Goal: Transaction & Acquisition: Purchase product/service

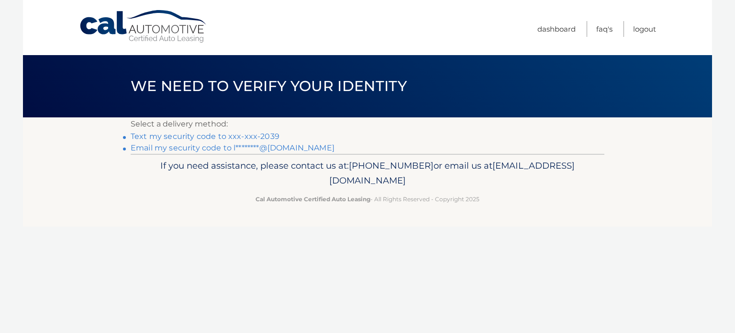
click at [202, 134] on link "Text my security code to xxx-xxx-2039" at bounding box center [205, 136] width 149 height 9
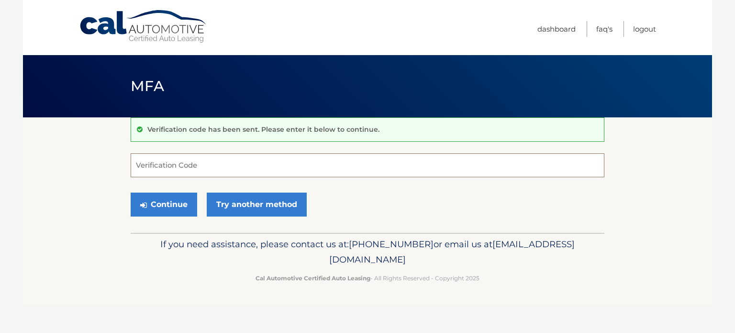
click at [188, 165] on input "Verification Code" at bounding box center [368, 165] width 474 height 24
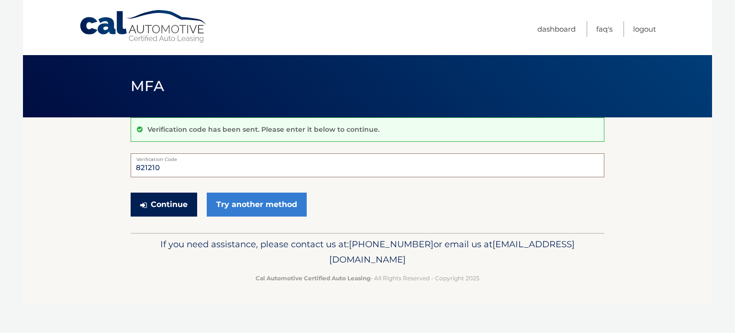
type input "821210"
click at [174, 213] on button "Continue" at bounding box center [164, 204] width 67 height 24
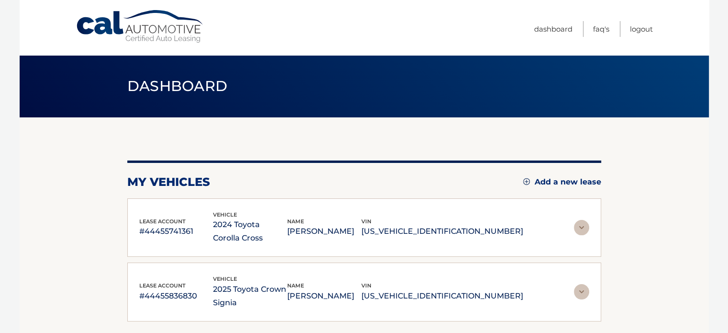
scroll to position [48, 0]
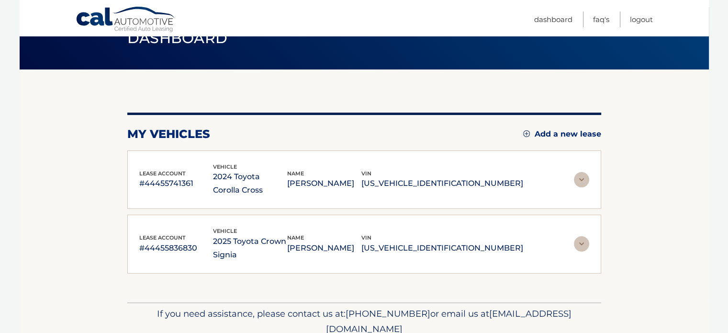
click at [581, 241] on img at bounding box center [581, 243] width 15 height 15
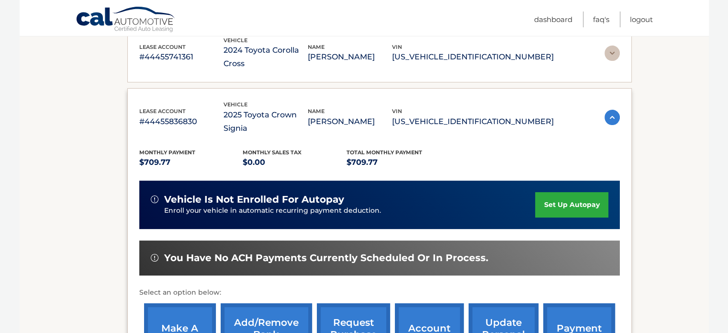
scroll to position [191, 0]
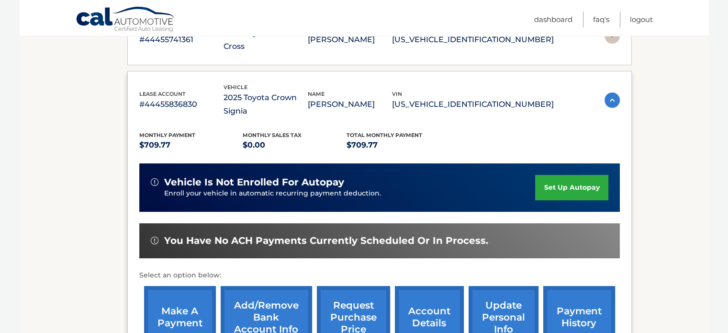
click at [175, 286] on link "make a payment" at bounding box center [180, 317] width 72 height 63
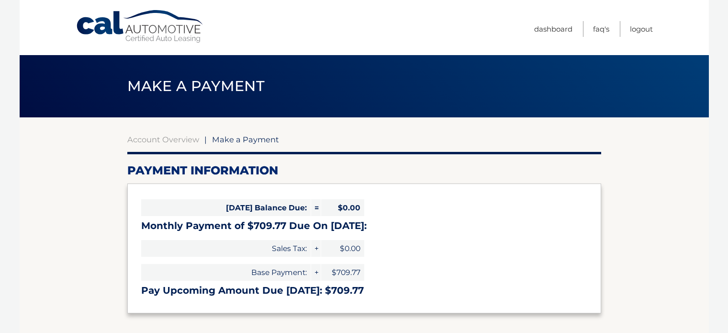
select select "YWRmNjRjOWMtOTkwMS00MmJjLTgzZGQtMDM1YWY1MjI3OTYz"
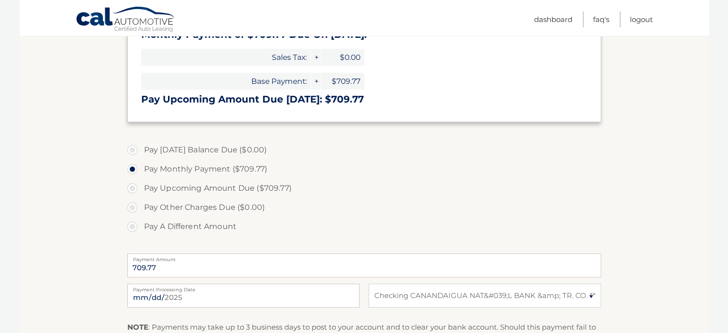
scroll to position [191, 0]
click at [251, 291] on input "[DATE]" at bounding box center [243, 295] width 232 height 24
type input "[DATE]"
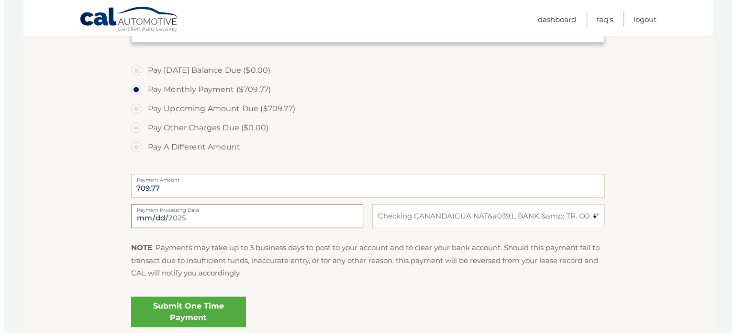
scroll to position [287, 0]
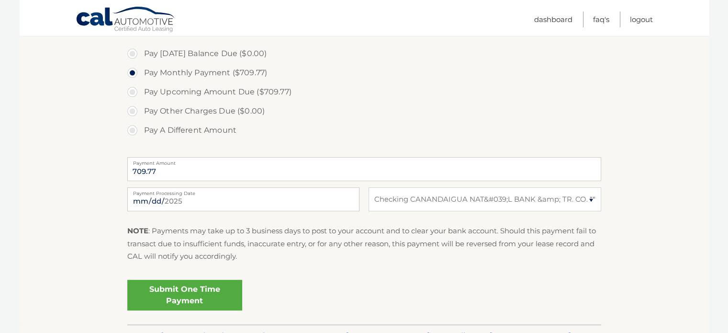
click at [183, 294] on link "Submit One Time Payment" at bounding box center [184, 295] width 115 height 31
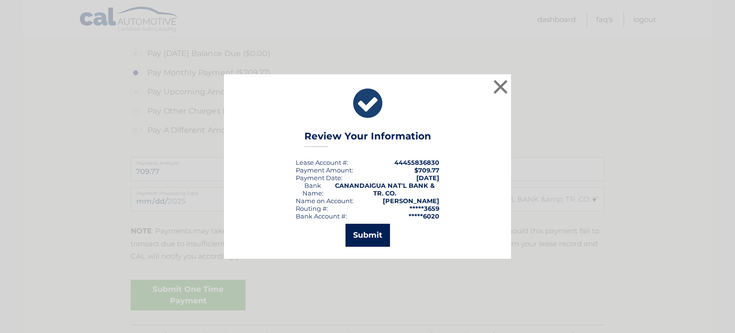
click at [360, 239] on button "Submit" at bounding box center [368, 235] width 45 height 23
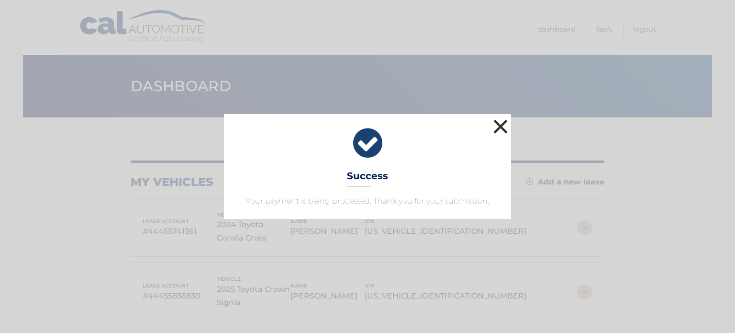
click at [501, 123] on button "×" at bounding box center [500, 126] width 19 height 19
